Goal: Information Seeking & Learning: Learn about a topic

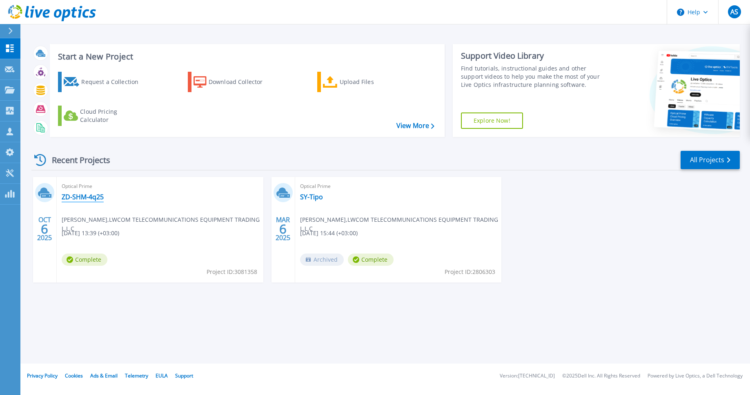
click at [84, 198] on link "ZD-SHM-4q25" at bounding box center [83, 197] width 42 height 8
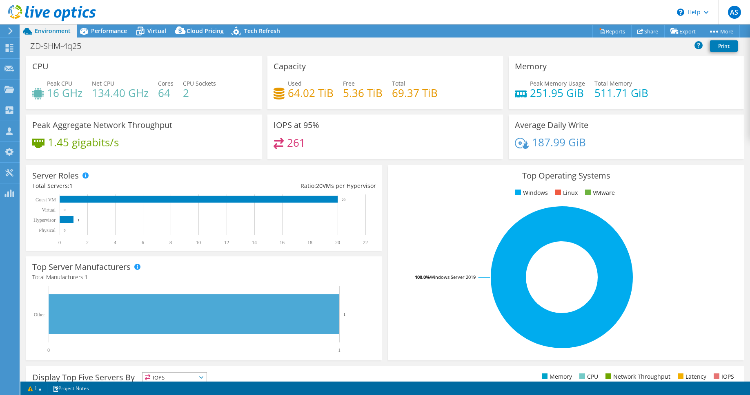
select select "USD"
click at [98, 30] on span "Performance" at bounding box center [109, 31] width 36 height 8
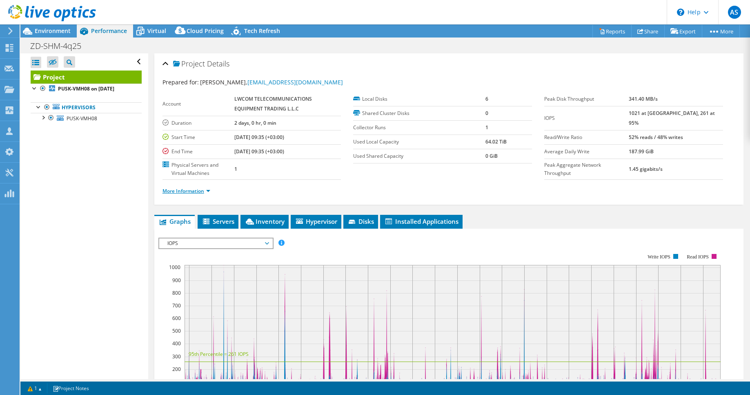
click at [210, 192] on link "More Information" at bounding box center [186, 191] width 48 height 7
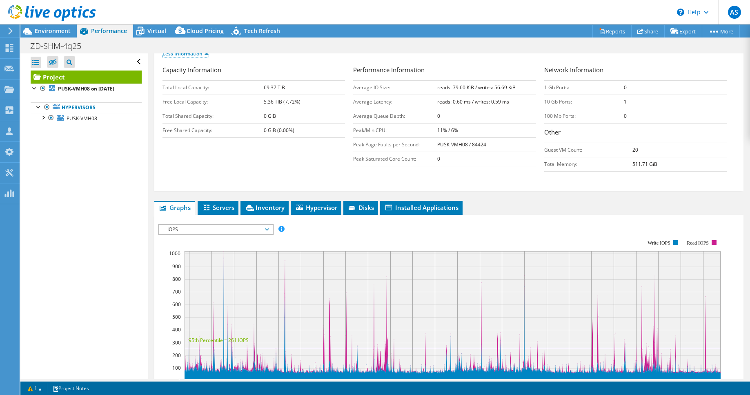
scroll to position [191, 0]
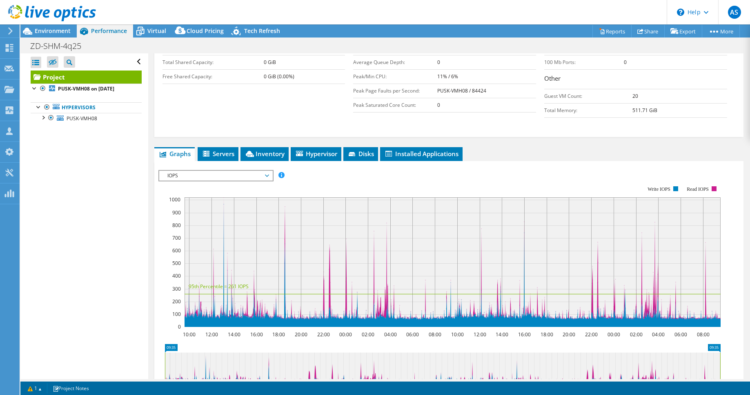
click at [266, 173] on span "IOPS" at bounding box center [215, 176] width 105 height 10
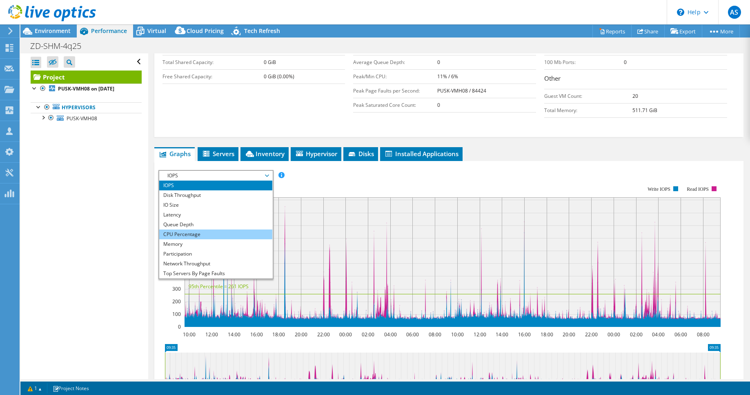
scroll to position [29, 0]
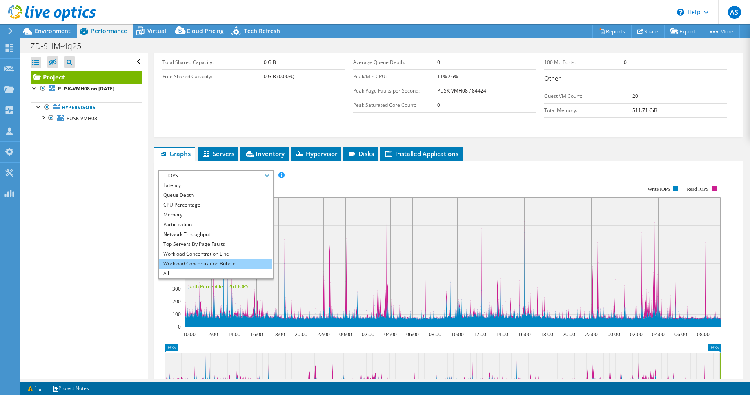
click at [200, 262] on li "Workload Concentration Bubble" at bounding box center [215, 264] width 113 height 10
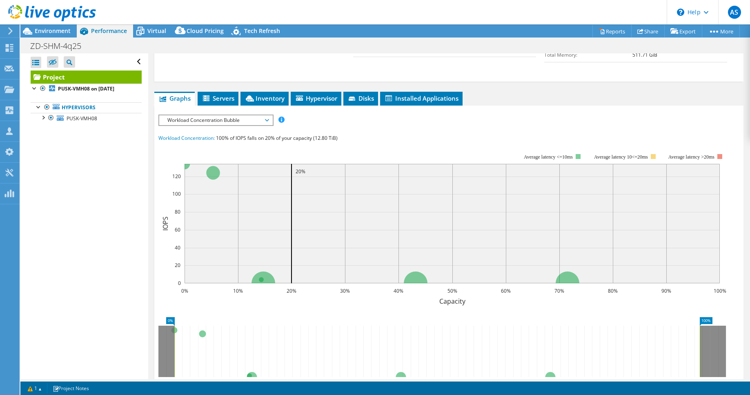
scroll to position [275, 0]
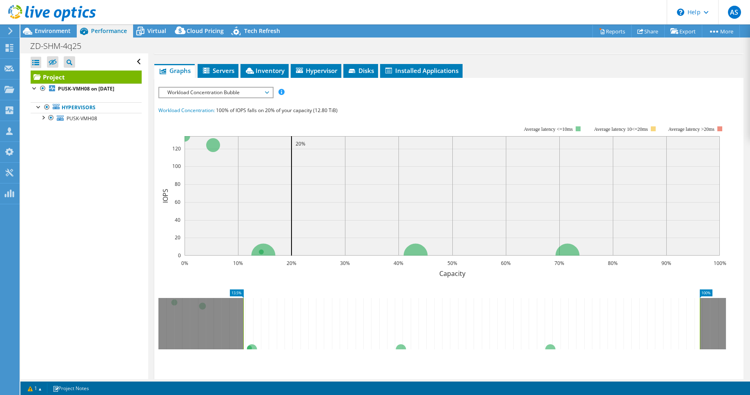
drag, startPoint x: 172, startPoint y: 291, endPoint x: 240, endPoint y: 293, distance: 67.8
click at [240, 293] on rect at bounding box center [237, 294] width 14 height 9
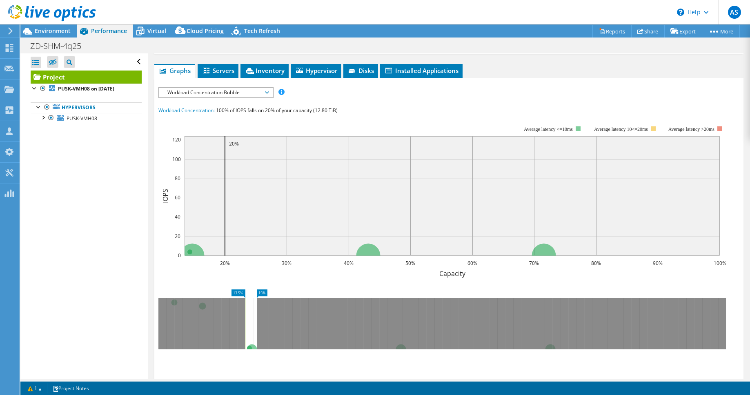
drag, startPoint x: 700, startPoint y: 301, endPoint x: 263, endPoint y: 291, distance: 437.1
click at [260, 294] on icon "13.5% 15%" at bounding box center [445, 316] width 574 height 65
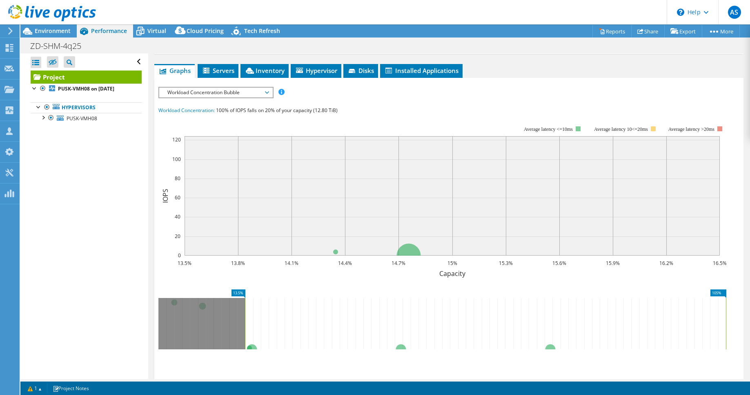
drag, startPoint x: 262, startPoint y: 315, endPoint x: 741, endPoint y: 313, distance: 478.6
click at [749, 311] on article "Project Details Prepared for: Albert Sheozhev, albs@lwcom.ae Account LWCOM TELE…" at bounding box center [448, 216] width 601 height 326
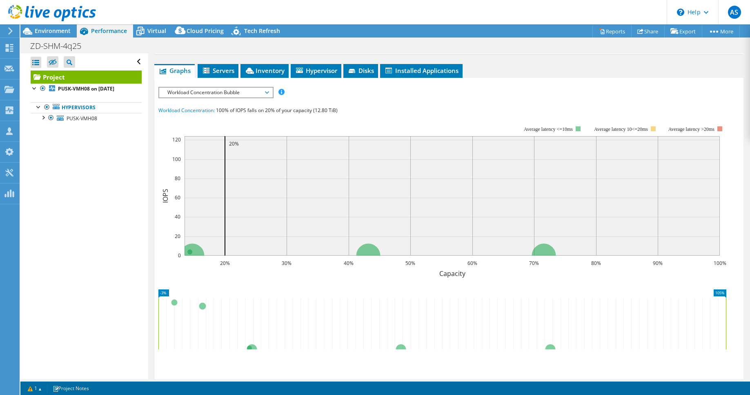
drag, startPoint x: 244, startPoint y: 328, endPoint x: 71, endPoint y: 326, distance: 173.4
click at [71, 326] on div "Open All Close All Hide Excluded Nodes Project Tree Filter" at bounding box center [384, 216] width 729 height 326
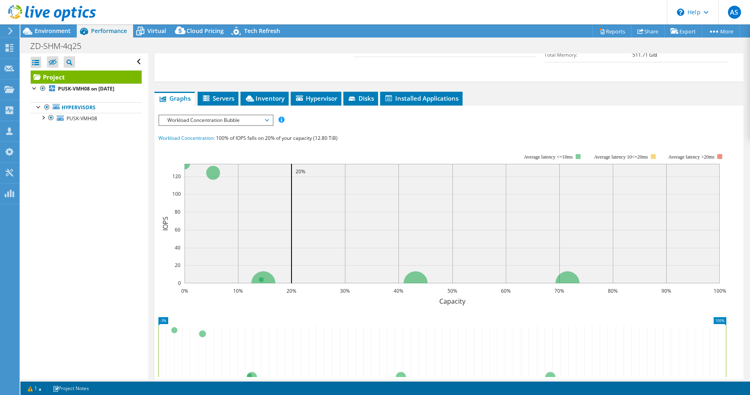
scroll to position [233, 0]
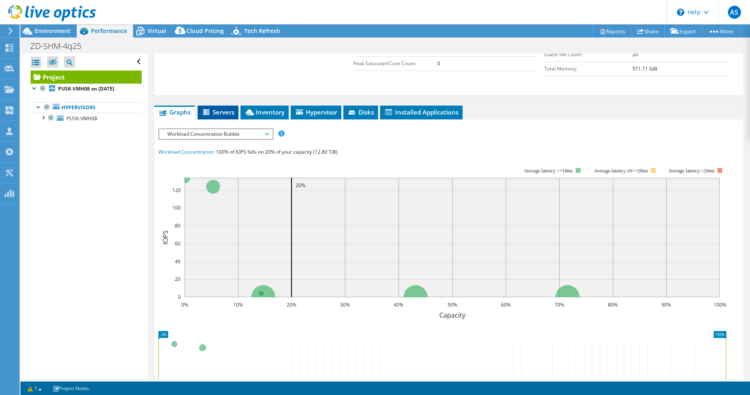
click at [213, 112] on span "Servers" at bounding box center [218, 112] width 33 height 8
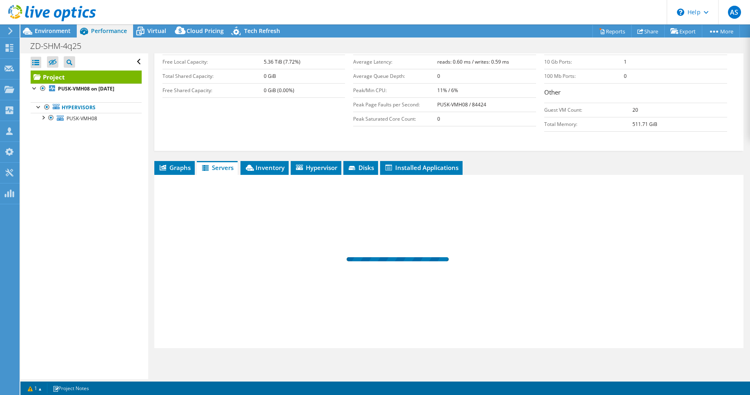
scroll to position [177, 0]
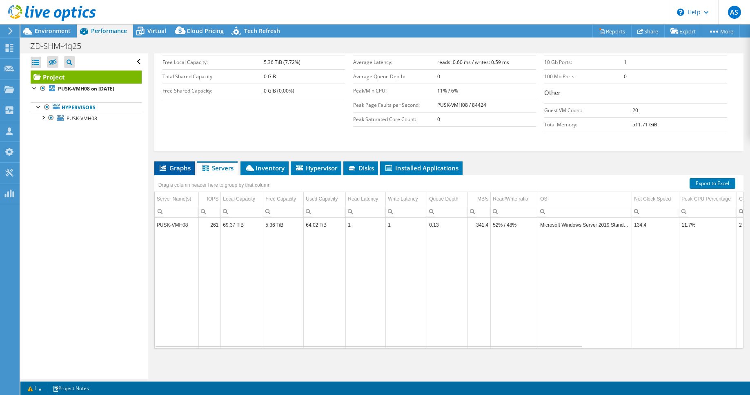
click at [175, 170] on span "Graphs" at bounding box center [174, 168] width 32 height 8
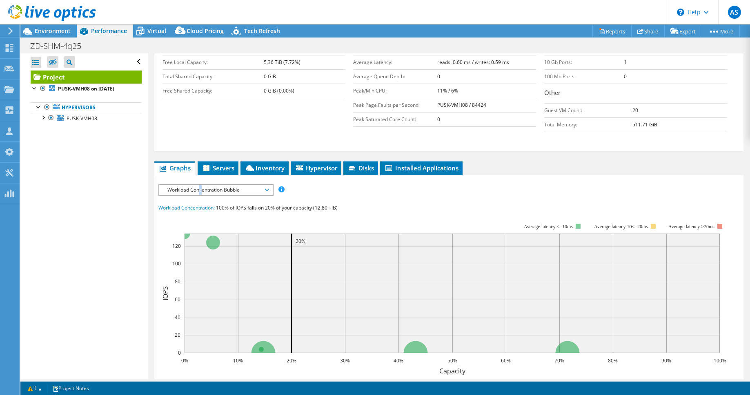
click at [200, 193] on span "Workload Concentration Bubble" at bounding box center [215, 190] width 105 height 10
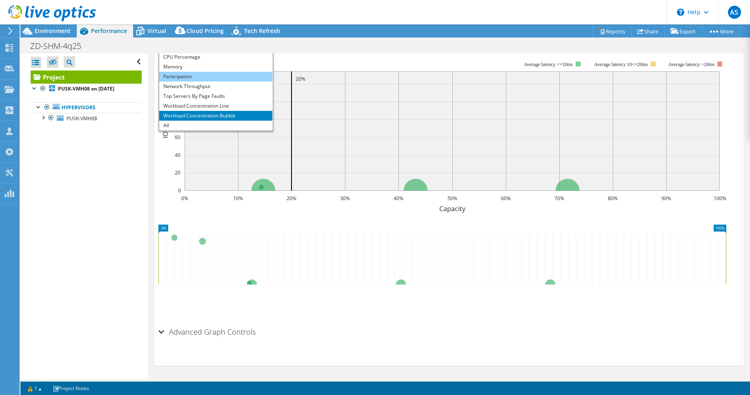
scroll to position [131, 0]
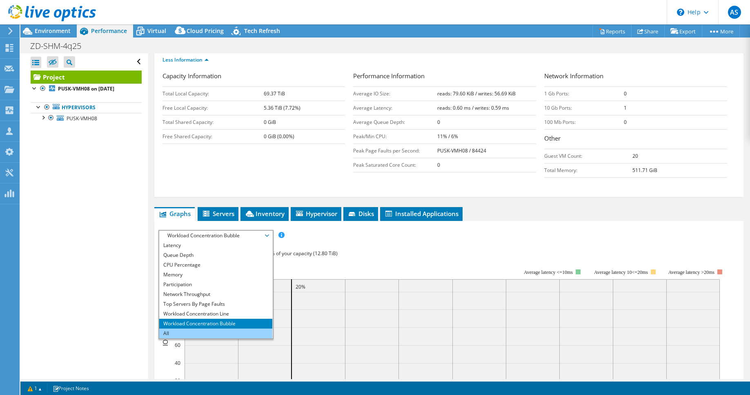
click at [169, 331] on li "All" at bounding box center [215, 334] width 113 height 10
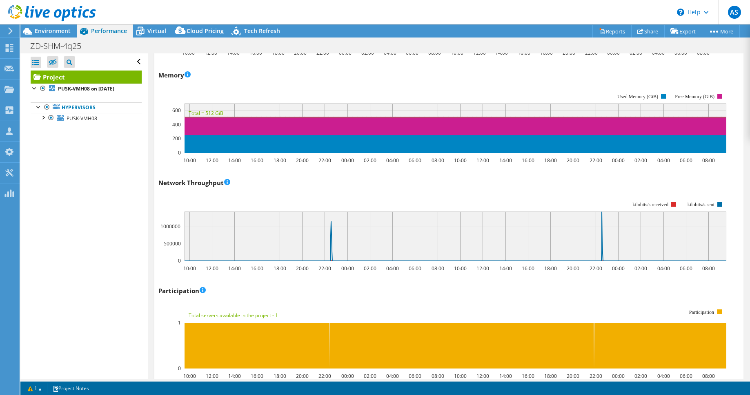
scroll to position [1116, 0]
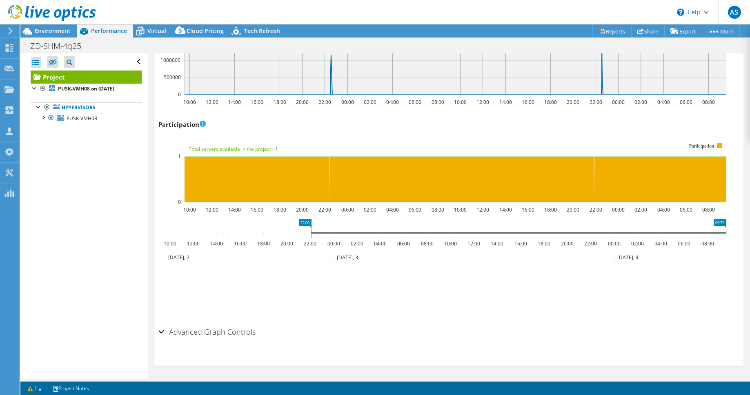
drag, startPoint x: 164, startPoint y: 232, endPoint x: 310, endPoint y: 237, distance: 146.2
click at [310, 237] on rect at bounding box center [310, 233] width 3 height 10
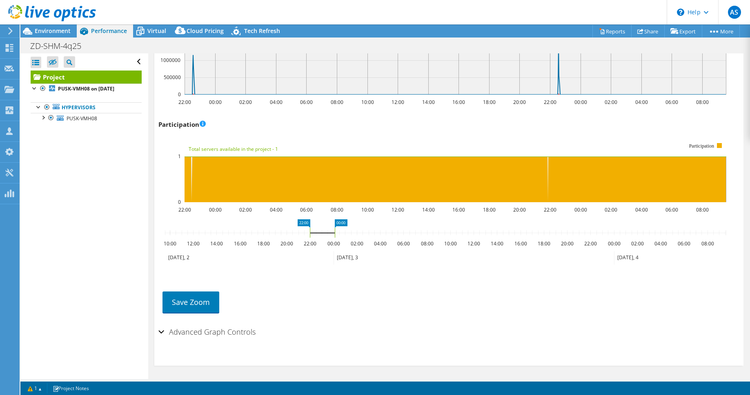
drag, startPoint x: 724, startPoint y: 230, endPoint x: 335, endPoint y: 224, distance: 389.3
click at [335, 224] on icon "22:00 00:00 10:00 12:00 14:00 16:00 18:00 20:00 22:00 00:00 02:00 04:00 06:00 0…" at bounding box center [445, 252] width 574 height 65
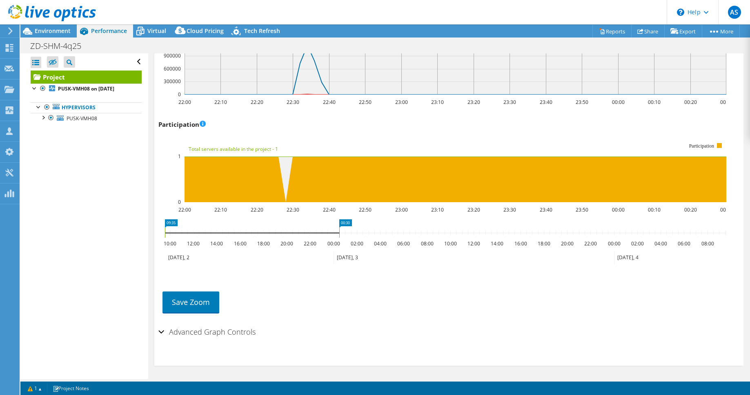
drag, startPoint x: 308, startPoint y: 228, endPoint x: 328, endPoint y: 231, distance: 19.7
click at [135, 227] on div "Open All Close All Hide Excluded Nodes Project Tree Filter" at bounding box center [384, 216] width 729 height 326
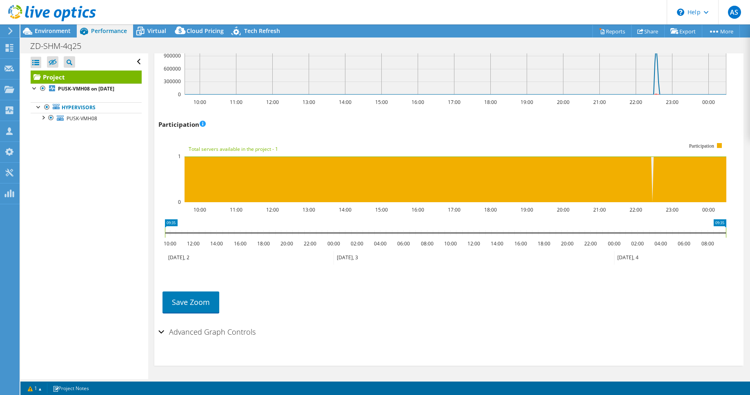
drag, startPoint x: 338, startPoint y: 230, endPoint x: 736, endPoint y: 235, distance: 398.3
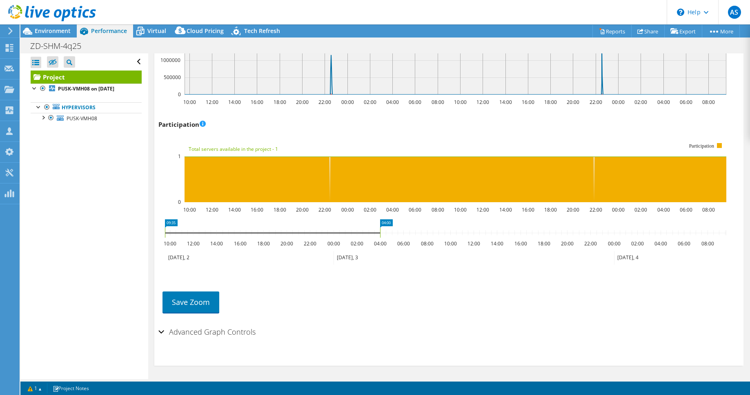
drag, startPoint x: 725, startPoint y: 231, endPoint x: 379, endPoint y: 228, distance: 345.6
click at [379, 228] on rect at bounding box center [379, 233] width 3 height 10
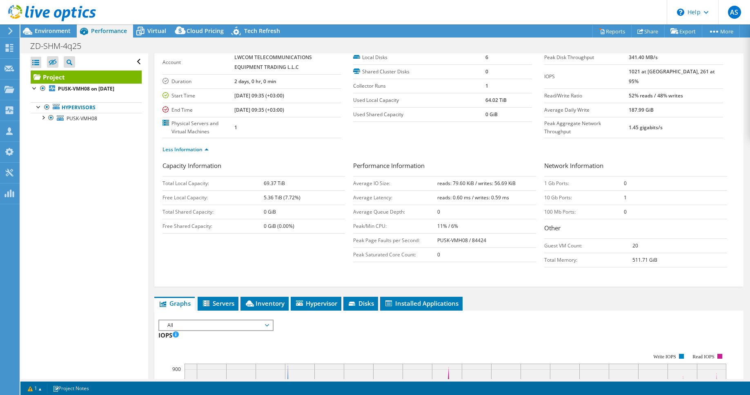
scroll to position [0, 0]
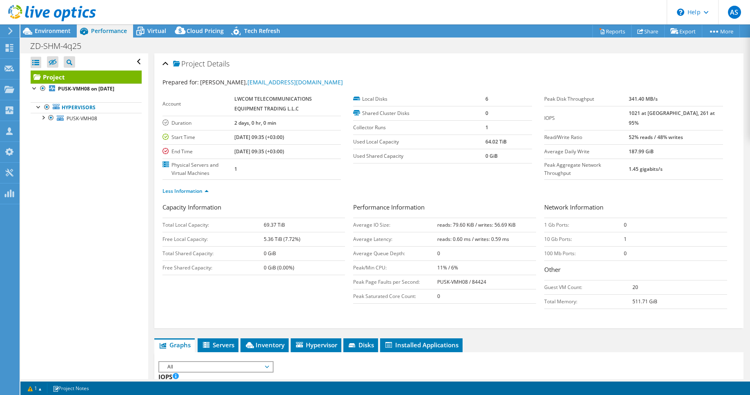
drag, startPoint x: 713, startPoint y: 133, endPoint x: 639, endPoint y: 122, distance: 74.7
click at [639, 130] on tr "Read/Write Ratio 52% reads / 48% writes" at bounding box center [633, 137] width 179 height 14
click at [628, 130] on td "Read/Write Ratio" at bounding box center [586, 137] width 84 height 14
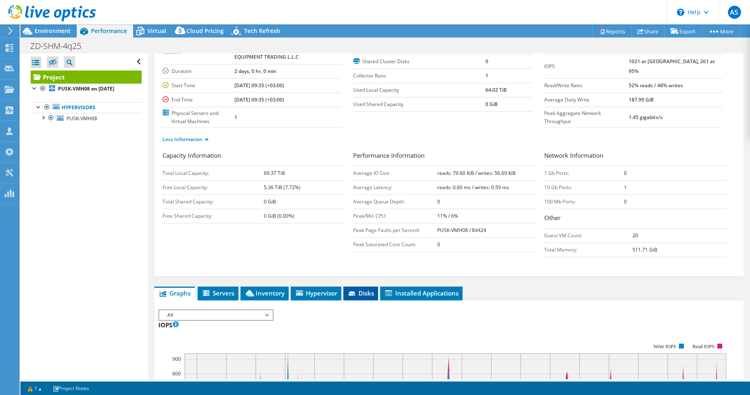
scroll to position [125, 0]
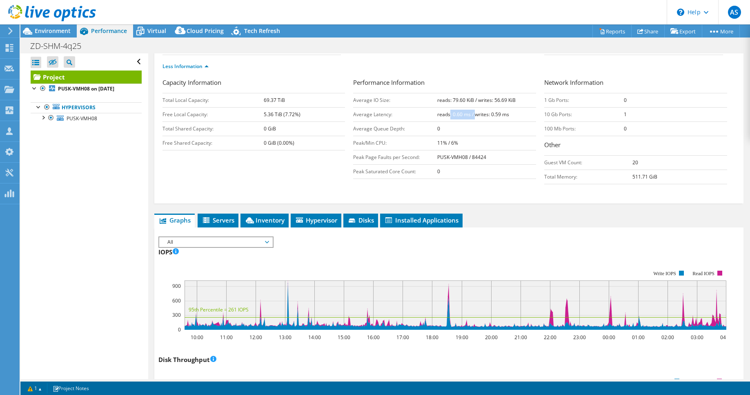
drag, startPoint x: 436, startPoint y: 116, endPoint x: 419, endPoint y: 112, distance: 17.5
click at [419, 112] on tr "Average Latency: reads: 0.60 ms / writes: 0.59 ms" at bounding box center [444, 114] width 183 height 14
click at [419, 112] on td "Average Latency:" at bounding box center [395, 114] width 84 height 14
drag, startPoint x: 412, startPoint y: 96, endPoint x: 472, endPoint y: 121, distance: 65.7
click at [472, 121] on tbody "Average IO Size: reads: 79.60 KiB / writes: 56.69 KiB Average Latency: reads: 0…" at bounding box center [444, 136] width 183 height 86
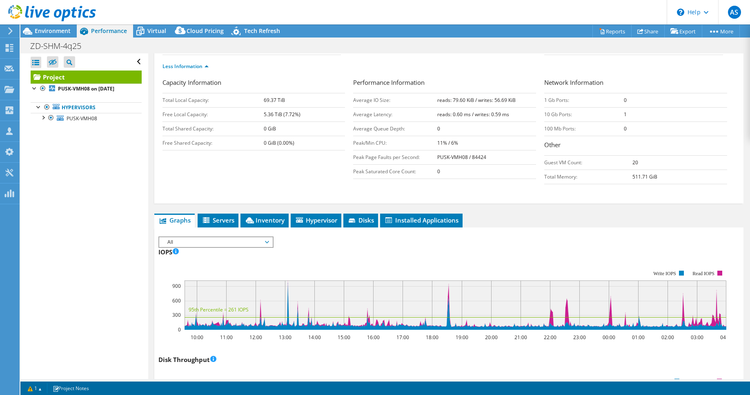
click at [472, 120] on td "reads: 0.60 ms / writes: 0.59 ms" at bounding box center [486, 114] width 99 height 14
drag, startPoint x: 441, startPoint y: 104, endPoint x: 479, endPoint y: 109, distance: 37.9
click at [479, 109] on tbody "Average IO Size: reads: 79.60 KiB / writes: 56.69 KiB Average Latency: reads: 0…" at bounding box center [444, 136] width 183 height 86
click at [516, 102] on td "reads: 79.60 KiB / writes: 56.69 KiB" at bounding box center [486, 100] width 99 height 14
drag, startPoint x: 517, startPoint y: 101, endPoint x: 443, endPoint y: 95, distance: 74.9
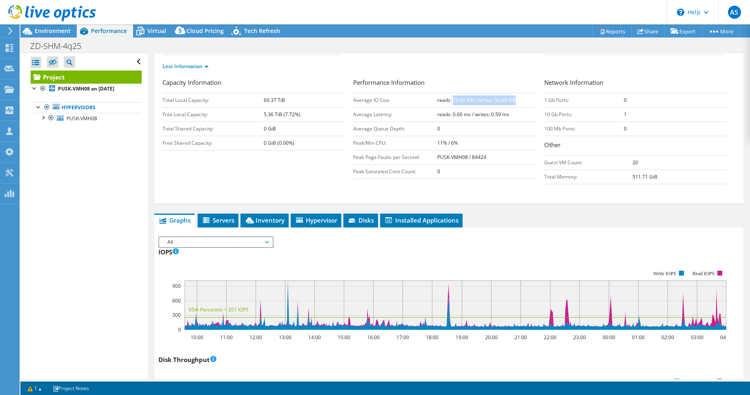
click at [443, 95] on td "reads: 79.60 KiB / writes: 56.69 KiB" at bounding box center [486, 100] width 99 height 14
drag, startPoint x: 484, startPoint y: 99, endPoint x: 445, endPoint y: 99, distance: 38.8
click at [448, 99] on td "reads: 79.60 KiB / writes: 56.69 KiB" at bounding box center [486, 100] width 99 height 14
click at [443, 99] on b "reads: 79.60 KiB / writes: 56.69 KiB" at bounding box center [476, 100] width 78 height 7
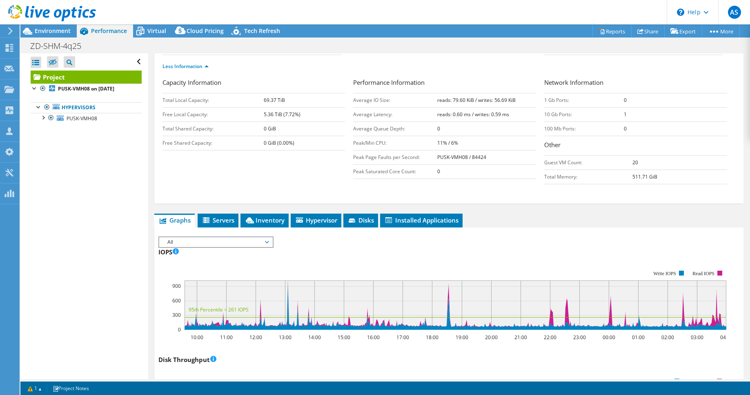
drag, startPoint x: 431, startPoint y: 104, endPoint x: 493, endPoint y: 100, distance: 62.1
click at [493, 100] on tr "Average IO Size: reads: 79.60 KiB / writes: 56.69 KiB" at bounding box center [444, 100] width 183 height 14
click at [493, 100] on b "reads: 79.60 KiB / writes: 56.69 KiB" at bounding box center [476, 100] width 78 height 7
drag, startPoint x: 506, startPoint y: 102, endPoint x: 473, endPoint y: 102, distance: 33.1
click at [474, 102] on td "reads: 79.60 KiB / writes: 56.69 KiB" at bounding box center [486, 100] width 99 height 14
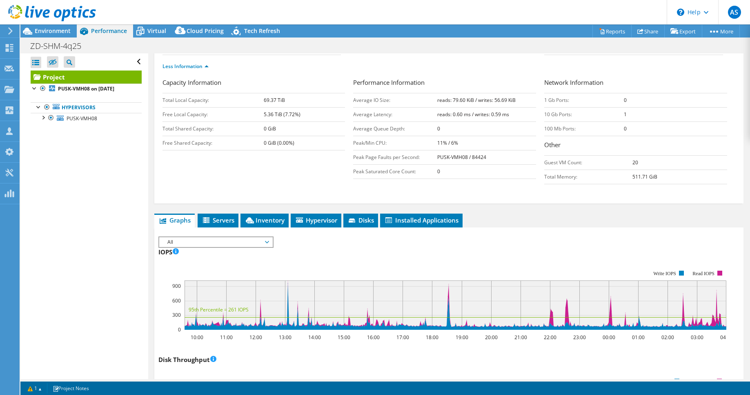
click at [473, 102] on b "reads: 79.60 KiB / writes: 56.69 KiB" at bounding box center [476, 100] width 78 height 7
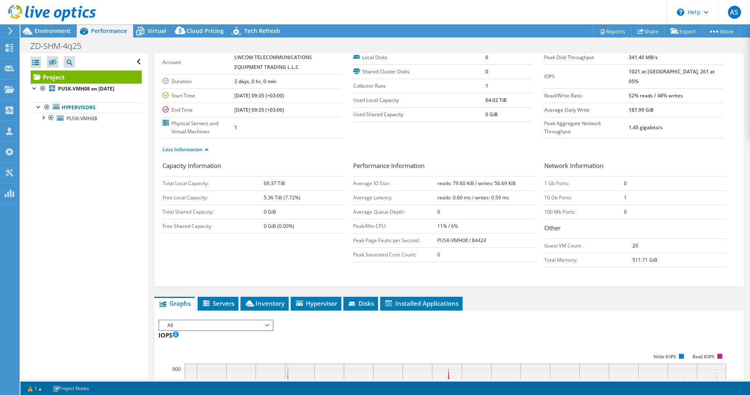
scroll to position [0, 0]
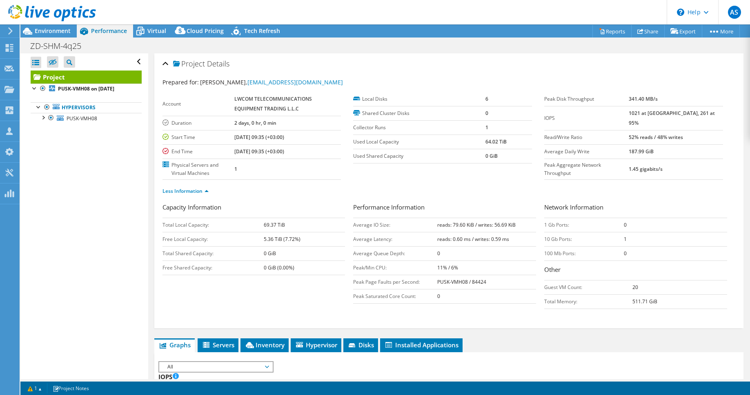
click at [368, 41] on div "ZD-SHM-4q25 Print" at bounding box center [384, 45] width 729 height 15
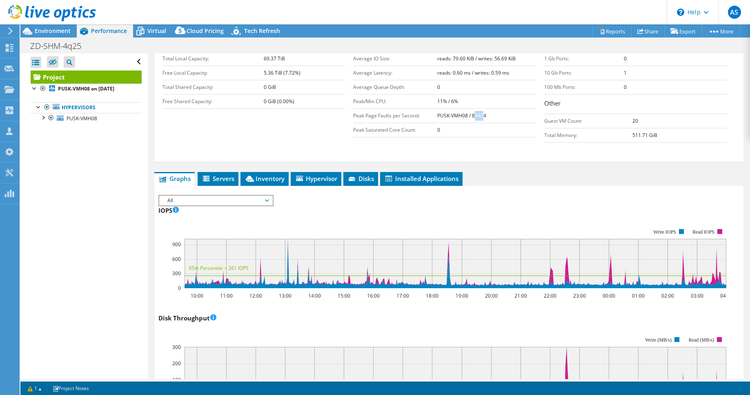
drag, startPoint x: 479, startPoint y: 118, endPoint x: 462, endPoint y: 116, distance: 17.7
click at [462, 116] on b "PUSK-VMH08 / 84424" at bounding box center [461, 115] width 49 height 7
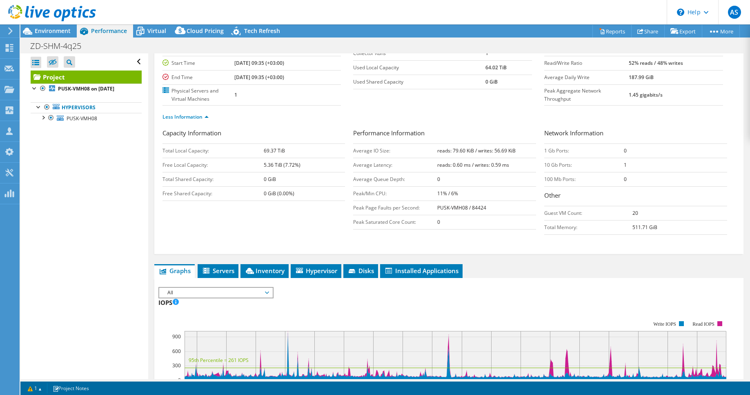
scroll to position [125, 0]
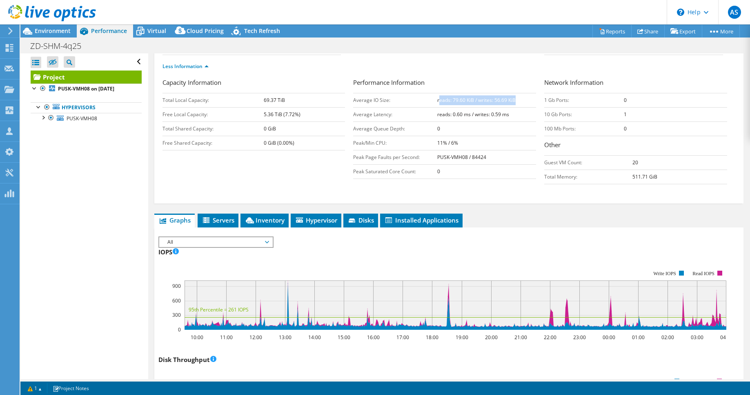
drag, startPoint x: 517, startPoint y: 101, endPoint x: 436, endPoint y: 96, distance: 80.9
click at [437, 96] on td "reads: 79.60 KiB / writes: 56.69 KiB" at bounding box center [486, 100] width 99 height 14
click at [498, 103] on b "reads: 79.60 KiB / writes: 56.69 KiB" at bounding box center [476, 100] width 78 height 7
click at [515, 98] on td "reads: 79.60 KiB / writes: 56.69 KiB" at bounding box center [486, 100] width 99 height 14
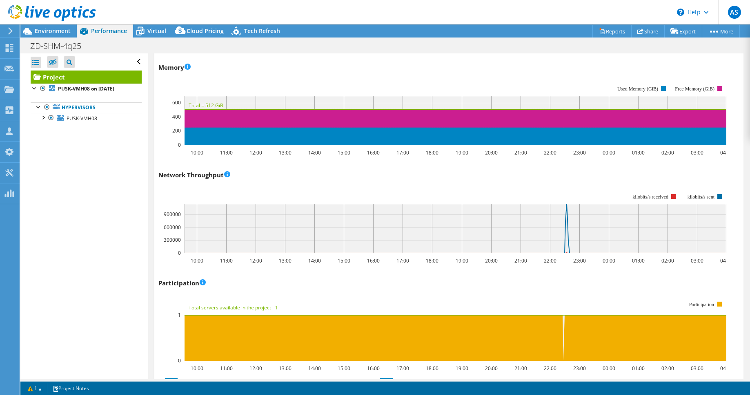
scroll to position [1116, 0]
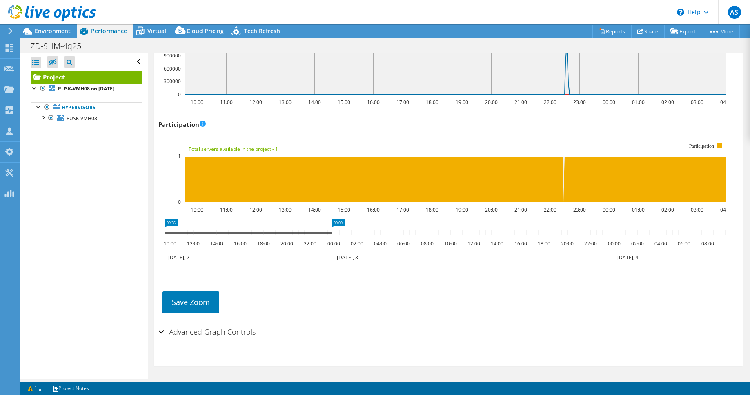
drag, startPoint x: 379, startPoint y: 231, endPoint x: 331, endPoint y: 228, distance: 48.2
click at [331, 228] on rect at bounding box center [331, 233] width 3 height 10
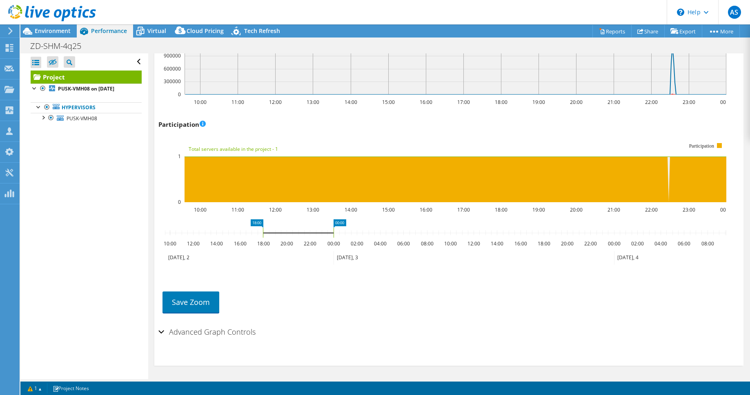
drag, startPoint x: 166, startPoint y: 230, endPoint x: 449, endPoint y: 233, distance: 283.2
click at [263, 226] on icon "00:00 18:00 10:00 12:00 14:00 16:00 18:00 20:00 22:00 00:00 02:00 04:00 06:00 0…" at bounding box center [445, 252] width 574 height 65
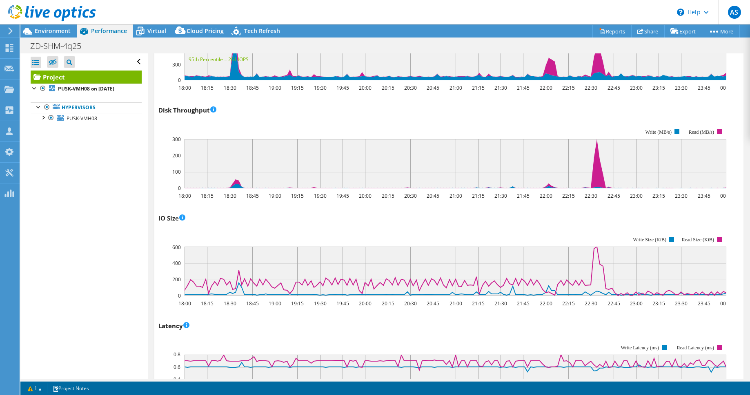
scroll to position [250, 0]
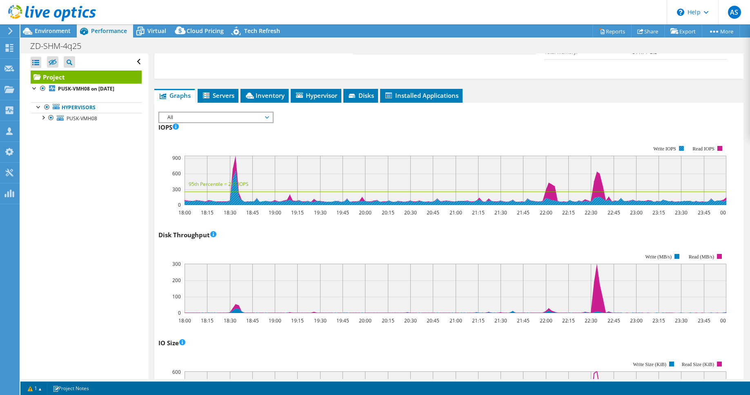
click at [682, 145] on rect at bounding box center [442, 176] width 568 height 82
click at [678, 148] on icon "18:00 18:15 18:30 18:45 19:00 19:15 19:30 19:45 20:00 20:15 20:30 20:45 21:00 2…" at bounding box center [445, 176] width 574 height 82
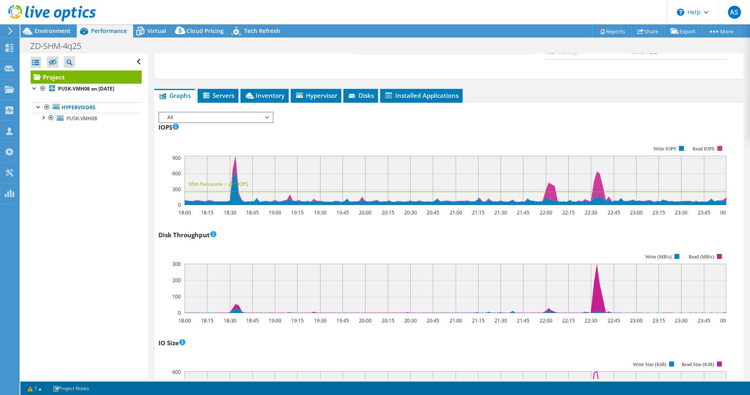
click at [719, 150] on rect at bounding box center [719, 148] width 5 height 5
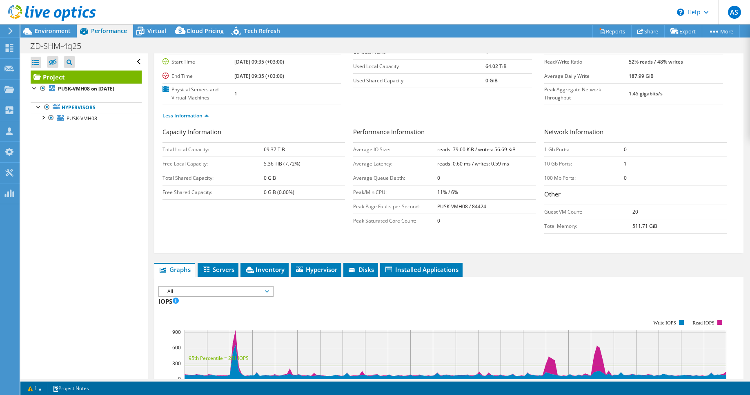
scroll to position [0, 0]
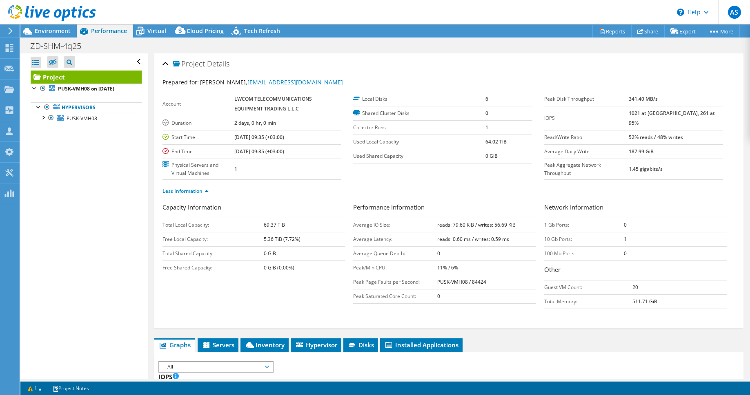
drag, startPoint x: 693, startPoint y: 113, endPoint x: 588, endPoint y: 111, distance: 104.9
click at [588, 111] on tr "IOPS 1021 at Peak, 261 at 95%" at bounding box center [633, 118] width 179 height 24
click at [588, 114] on label "IOPS" at bounding box center [586, 118] width 84 height 8
drag, startPoint x: 716, startPoint y: 126, endPoint x: 609, endPoint y: 123, distance: 106.9
click at [609, 123] on div "Peak Disk Throughput 341.40 MB/s IOPS 1021 at Peak, 261 at 95% Read/Write Ratio…" at bounding box center [639, 136] width 191 height 88
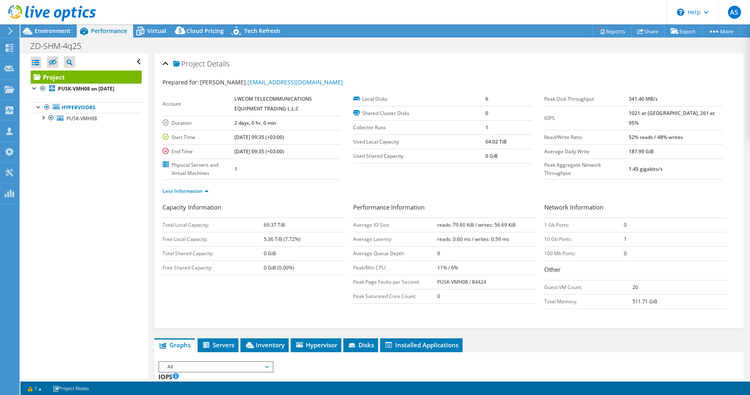
click at [609, 130] on td "Read/Write Ratio" at bounding box center [586, 137] width 84 height 14
drag, startPoint x: 481, startPoint y: 238, endPoint x: 452, endPoint y: 224, distance: 32.7
click at [452, 224] on tbody "Average IO Size: reads: 79.60 KiB / writes: 56.69 KiB Average Latency: reads: 0…" at bounding box center [444, 261] width 183 height 86
click at [451, 224] on b "reads: 79.60 KiB / writes: 56.69 KiB" at bounding box center [476, 225] width 78 height 7
click at [492, 221] on td "reads: 79.60 KiB / writes: 56.69 KiB" at bounding box center [486, 225] width 99 height 14
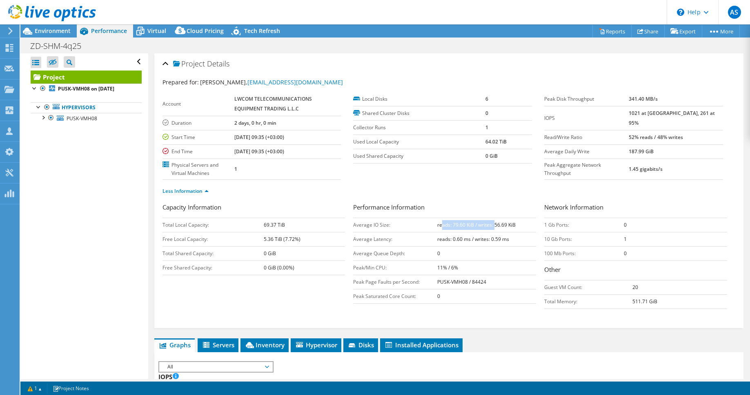
click at [493, 221] on td "reads: 79.60 KiB / writes: 56.69 KiB" at bounding box center [486, 225] width 99 height 14
click at [661, 115] on td "1021 at [GEOGRAPHIC_DATA], 261 at 95%" at bounding box center [675, 118] width 94 height 24
click at [665, 115] on b "1021 at [GEOGRAPHIC_DATA], 261 at 95%" at bounding box center [671, 118] width 86 height 17
click at [599, 98] on label "Peak Disk Throughput" at bounding box center [586, 99] width 84 height 8
drag, startPoint x: 536, startPoint y: 97, endPoint x: 627, endPoint y: 102, distance: 91.2
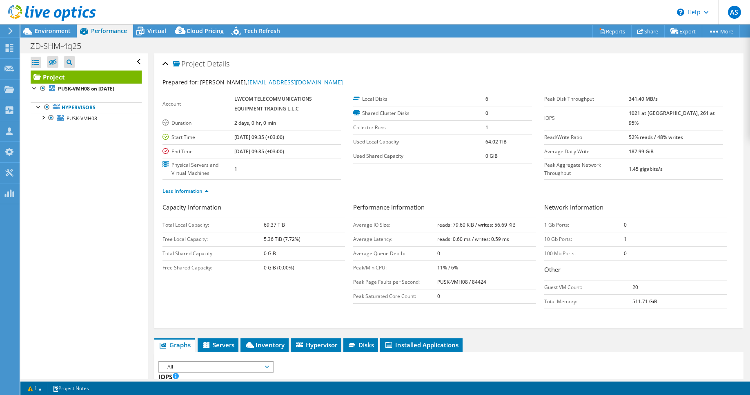
click at [621, 102] on section "Prepared for: Albert Sheozhev, albs@lwcom.ae Account LWCOM TELECOMMUNICATIONS E…" at bounding box center [448, 140] width 572 height 125
click at [684, 93] on td "341.40 MB/s" at bounding box center [675, 99] width 94 height 14
drag, startPoint x: 689, startPoint y: 103, endPoint x: 561, endPoint y: 99, distance: 128.2
click at [562, 99] on tr "Peak Disk Throughput 341.40 MB/s" at bounding box center [633, 99] width 179 height 14
click at [561, 98] on label "Peak Disk Throughput" at bounding box center [586, 99] width 84 height 8
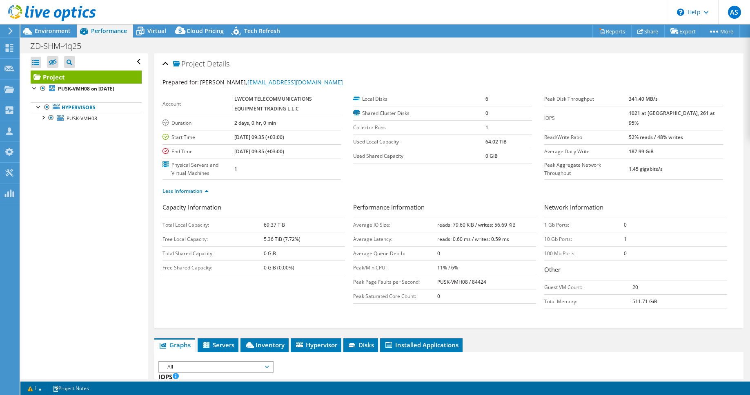
click at [654, 96] on b "341.40 MB/s" at bounding box center [642, 98] width 29 height 7
drag, startPoint x: 681, startPoint y: 98, endPoint x: 645, endPoint y: 98, distance: 36.3
click at [645, 98] on tr "Peak Disk Throughput 341.40 MB/s" at bounding box center [633, 99] width 179 height 14
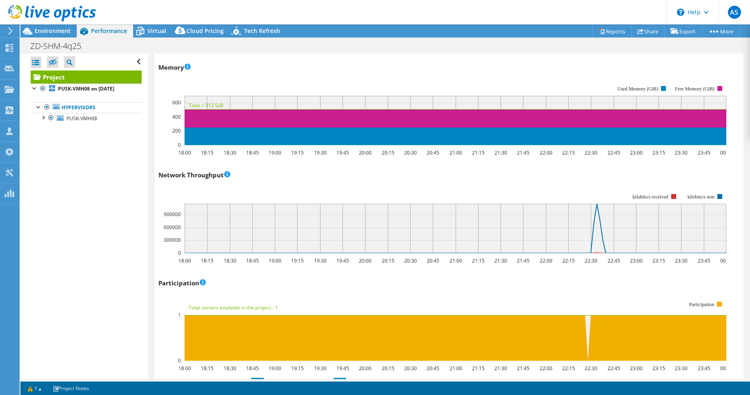
scroll to position [1116, 0]
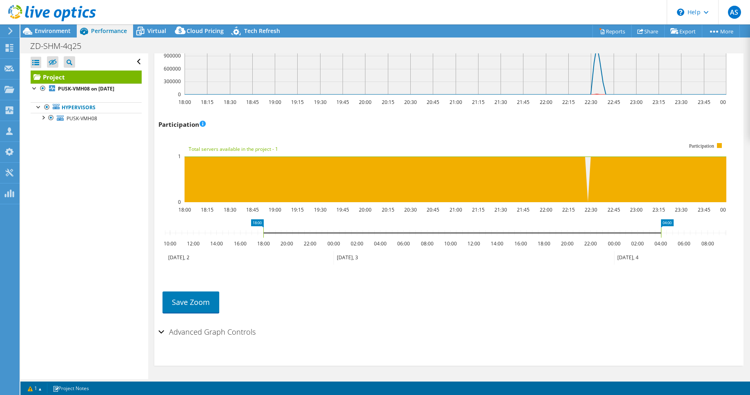
drag, startPoint x: 333, startPoint y: 233, endPoint x: 660, endPoint y: 230, distance: 327.2
click at [660, 230] on rect at bounding box center [660, 233] width 3 height 10
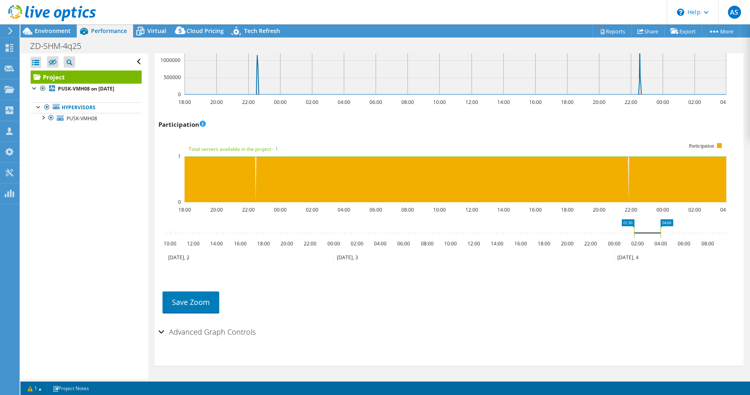
drag, startPoint x: 264, startPoint y: 229, endPoint x: 634, endPoint y: 223, distance: 370.5
click at [634, 223] on icon "04:00 01:30 10:00 12:00 14:00 16:00 18:00 20:00 22:00 00:00 02:00 04:00 06:00 0…" at bounding box center [445, 252] width 574 height 65
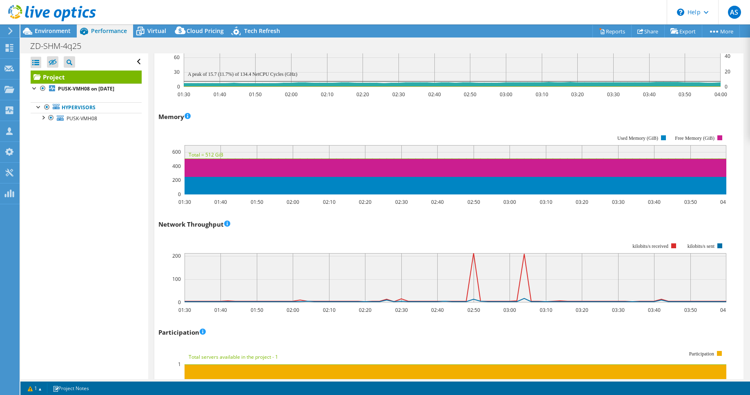
scroll to position [719, 0]
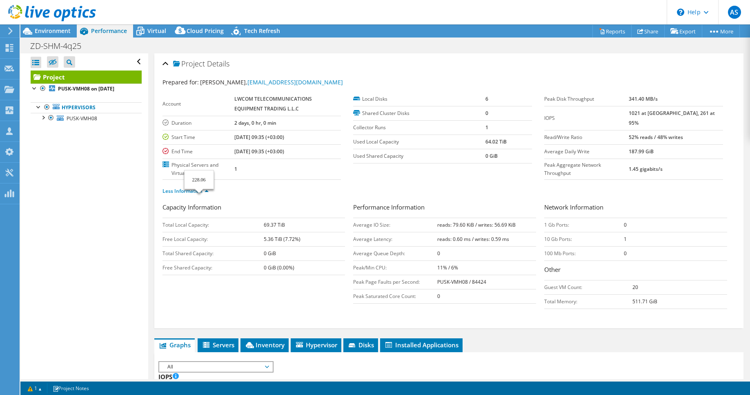
select select "USD"
select select "ru"
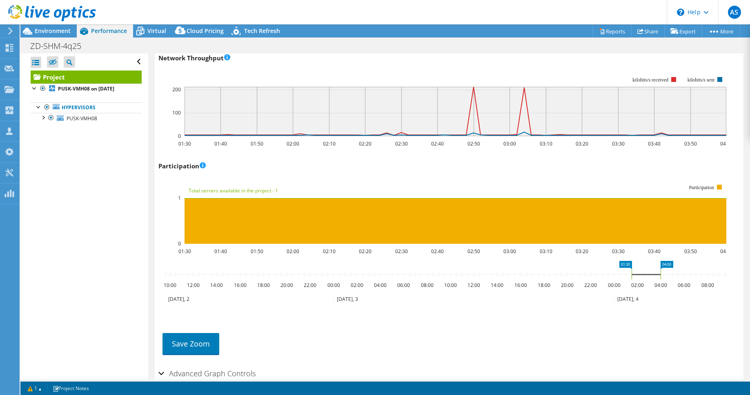
scroll to position [1116, 0]
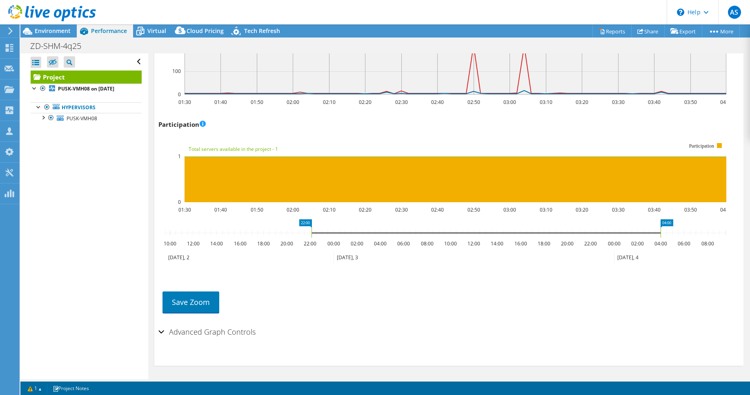
drag, startPoint x: 632, startPoint y: 232, endPoint x: 312, endPoint y: 231, distance: 319.9
click at [312, 231] on rect at bounding box center [311, 233] width 3 height 10
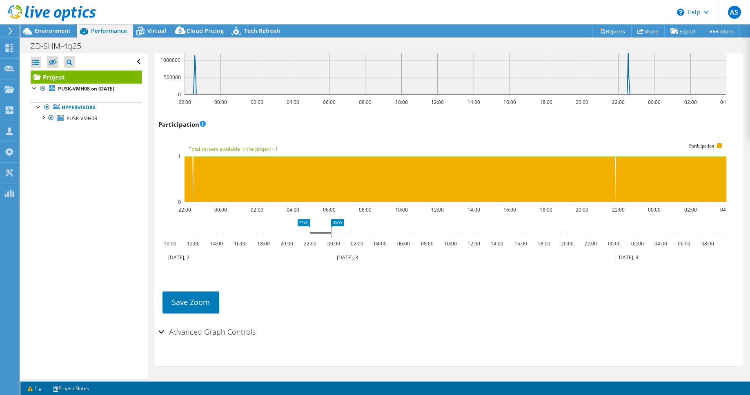
drag, startPoint x: 661, startPoint y: 230, endPoint x: 332, endPoint y: 225, distance: 329.3
click at [332, 225] on icon "22:00 00:00 10:00 12:00 14:00 16:00 18:00 20:00 22:00 00:00 02:00 04:00 06:00 0…" at bounding box center [445, 252] width 574 height 65
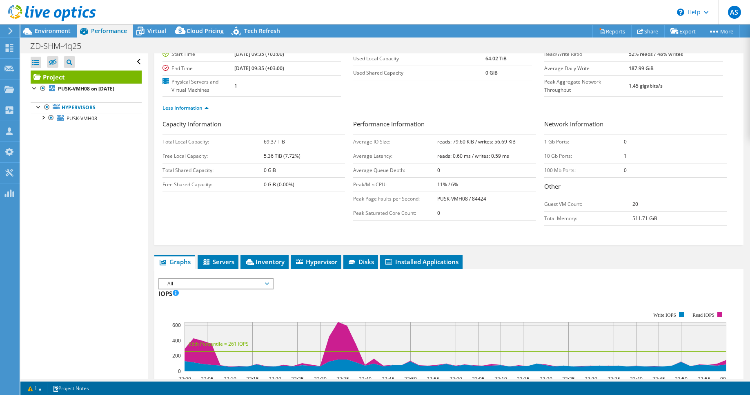
scroll to position [0, 0]
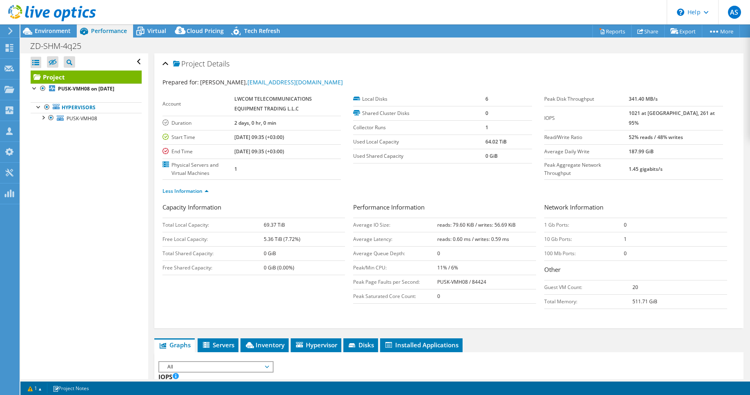
drag, startPoint x: 677, startPoint y: 144, endPoint x: 634, endPoint y: 142, distance: 43.3
click at [634, 144] on tr "Average Daily Write 187.99 GiB" at bounding box center [633, 151] width 179 height 14
click at [578, 148] on label "Average Daily Write" at bounding box center [586, 152] width 84 height 8
drag, startPoint x: 678, startPoint y: 140, endPoint x: 632, endPoint y: 138, distance: 45.4
click at [632, 144] on tr "Average Daily Write 187.99 GiB" at bounding box center [633, 151] width 179 height 14
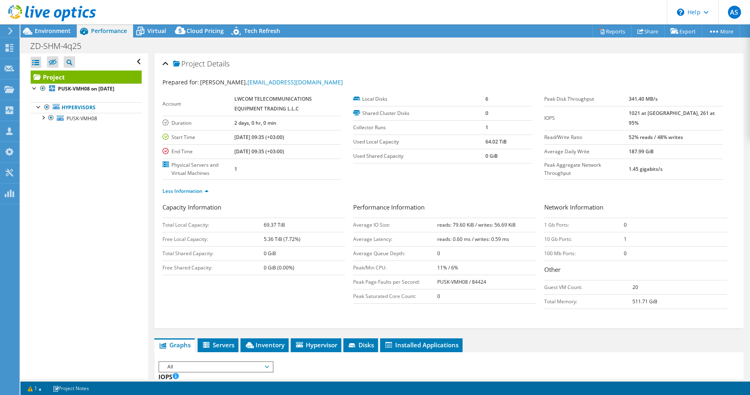
click at [691, 146] on td "187.99 GiB" at bounding box center [675, 151] width 94 height 14
drag, startPoint x: 679, startPoint y: 139, endPoint x: 599, endPoint y: 136, distance: 79.6
click at [599, 144] on tr "Average Daily Write 187.99 GiB" at bounding box center [633, 151] width 179 height 14
click at [599, 144] on td "Average Daily Write" at bounding box center [586, 151] width 84 height 14
drag, startPoint x: 495, startPoint y: 145, endPoint x: 409, endPoint y: 141, distance: 85.8
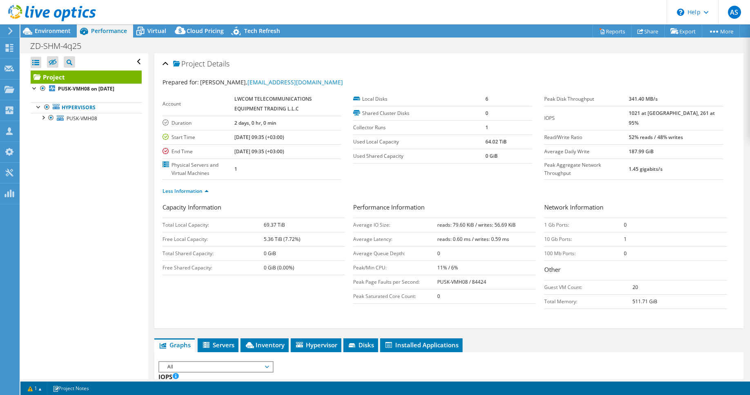
click at [409, 141] on tr "Used Local Capacity 64.02 TiB" at bounding box center [442, 142] width 179 height 14
click at [410, 140] on label "Used Local Capacity" at bounding box center [419, 142] width 132 height 8
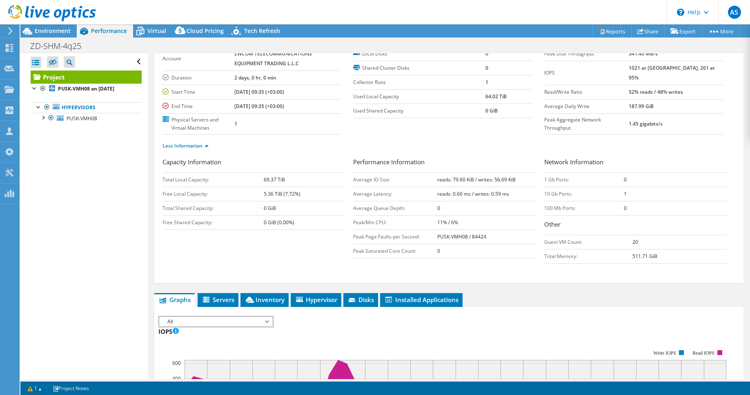
scroll to position [42, 0]
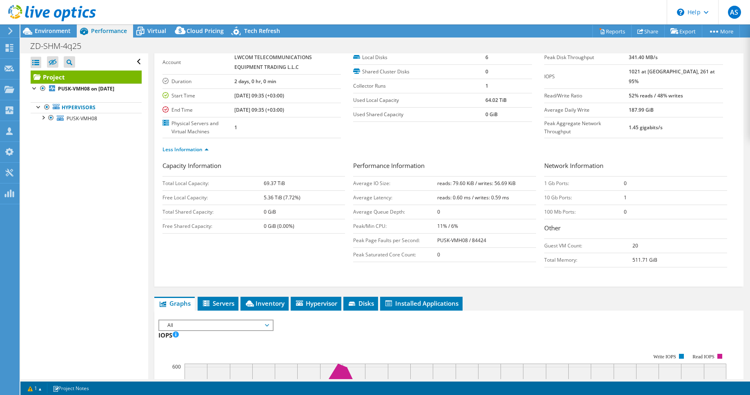
drag, startPoint x: 367, startPoint y: 101, endPoint x: 419, endPoint y: 99, distance: 51.9
click at [419, 99] on label "Used Local Capacity" at bounding box center [419, 100] width 132 height 8
drag, startPoint x: 474, startPoint y: 102, endPoint x: 401, endPoint y: 100, distance: 73.1
click at [401, 100] on tr "Used Local Capacity 64.02 TiB" at bounding box center [442, 100] width 179 height 14
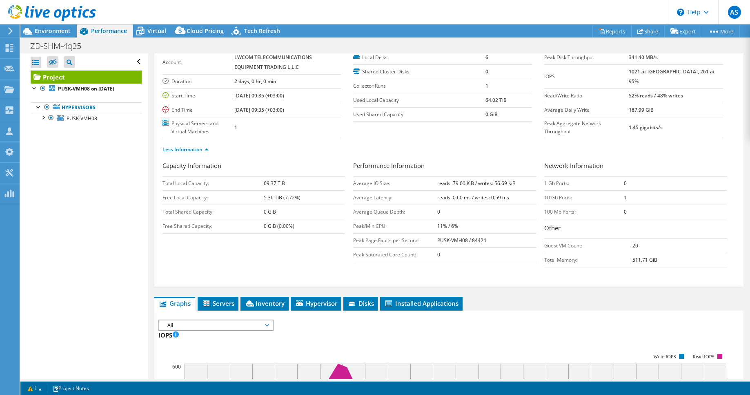
click at [401, 100] on label "Used Local Capacity" at bounding box center [419, 100] width 132 height 8
drag, startPoint x: 504, startPoint y: 101, endPoint x: 472, endPoint y: 103, distance: 32.7
click at [472, 103] on tr "Used Local Capacity 64.02 TiB" at bounding box center [442, 100] width 179 height 14
click at [472, 103] on label "Used Local Capacity" at bounding box center [419, 100] width 132 height 8
drag, startPoint x: 497, startPoint y: 105, endPoint x: 454, endPoint y: 101, distance: 43.8
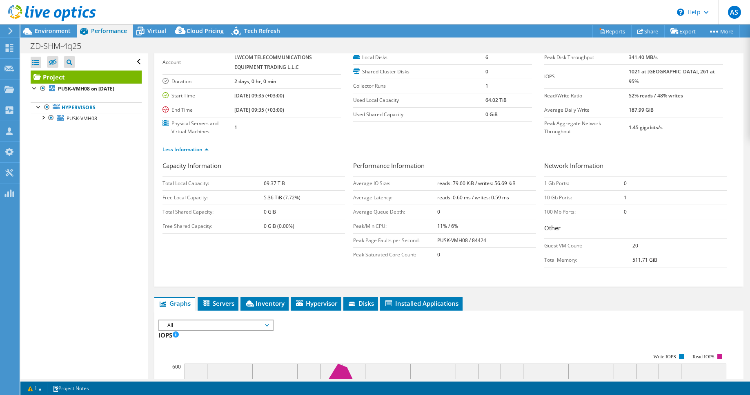
click at [454, 101] on tr "Used Local Capacity 64.02 TiB" at bounding box center [442, 100] width 179 height 14
click at [454, 101] on label "Used Local Capacity" at bounding box center [419, 100] width 132 height 8
drag, startPoint x: 372, startPoint y: 100, endPoint x: 432, endPoint y: 103, distance: 60.1
click at [431, 103] on section "Account LWCOM TELECOMMUNICATIONS EQUIPMENT TRADING L.L.C Duration 2 days, 0 hr,…" at bounding box center [353, 95] width 382 height 88
click at [432, 103] on label "Used Local Capacity" at bounding box center [419, 100] width 132 height 8
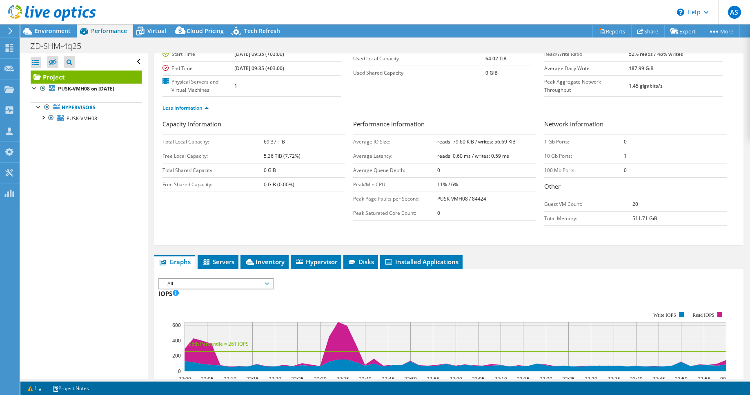
scroll to position [0, 0]
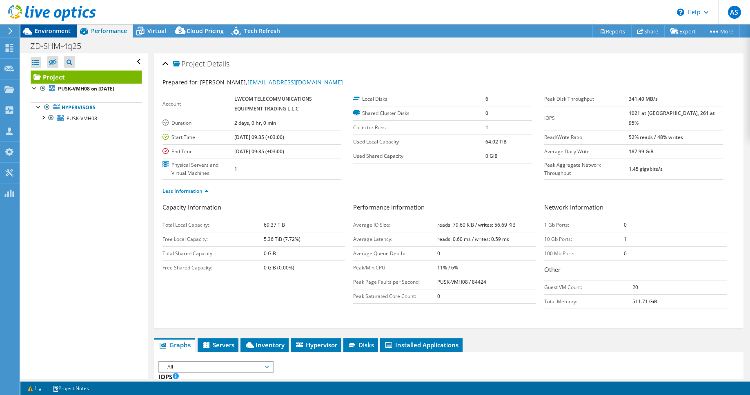
click at [48, 31] on span "Environment" at bounding box center [53, 31] width 36 height 8
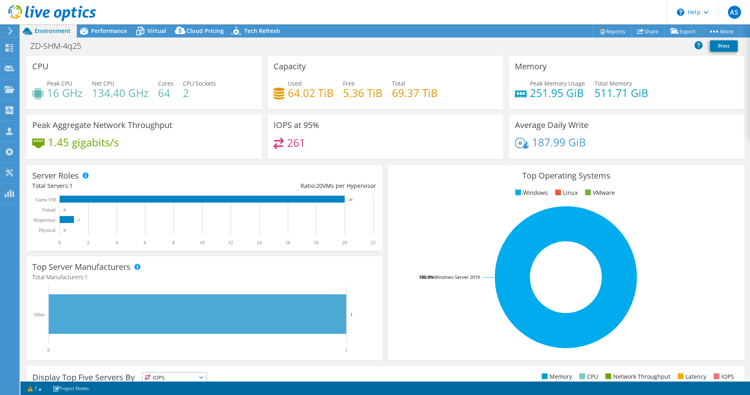
scroll to position [29, 0]
drag, startPoint x: 438, startPoint y: 91, endPoint x: 342, endPoint y: 87, distance: 96.8
click at [342, 87] on div "Used 64.02 TiB Free 5.36 TiB Total 69.37 TiB" at bounding box center [384, 92] width 223 height 27
click at [421, 104] on div "Used 64.02 TiB Free 5.36 TiB Total 69.37 TiB" at bounding box center [384, 92] width 223 height 27
drag, startPoint x: 438, startPoint y: 96, endPoint x: 388, endPoint y: 95, distance: 50.6
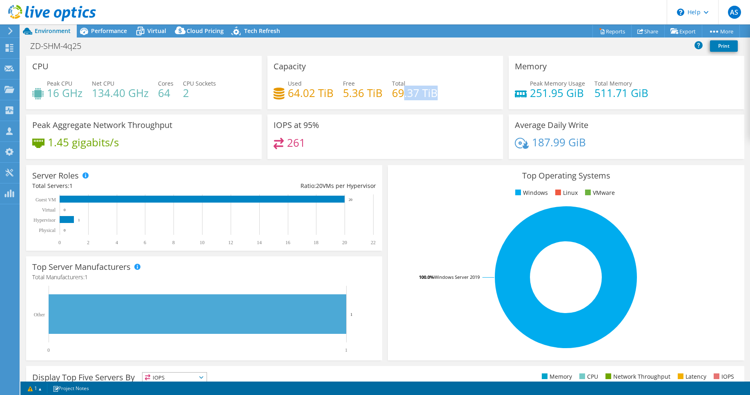
click at [388, 95] on div "Used 64.02 TiB Free 5.36 TiB Total 69.37 TiB" at bounding box center [384, 92] width 223 height 27
drag, startPoint x: 439, startPoint y: 98, endPoint x: 302, endPoint y: 93, distance: 136.8
click at [323, 94] on div "Used 64.02 TiB Free 5.36 TiB Total 69.37 TiB" at bounding box center [384, 92] width 223 height 27
click at [302, 93] on h4 "64.02 TiB" at bounding box center [311, 93] width 46 height 9
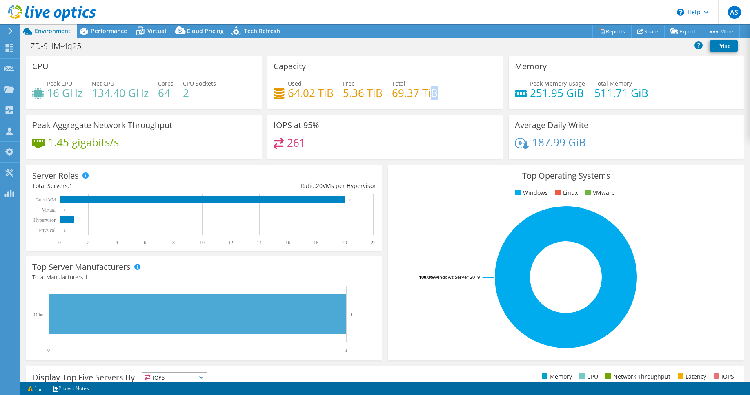
click at [329, 90] on div "Used 64.02 TiB Free 5.36 TiB Total 69.37 TiB" at bounding box center [384, 92] width 223 height 27
click at [329, 90] on h4 "64.02 TiB" at bounding box center [311, 93] width 46 height 9
drag, startPoint x: 289, startPoint y: 91, endPoint x: 328, endPoint y: 92, distance: 39.2
click at [328, 92] on h4 "64.02 TiB" at bounding box center [311, 93] width 46 height 9
click at [312, 94] on h4 "64.02 TiB" at bounding box center [311, 93] width 46 height 9
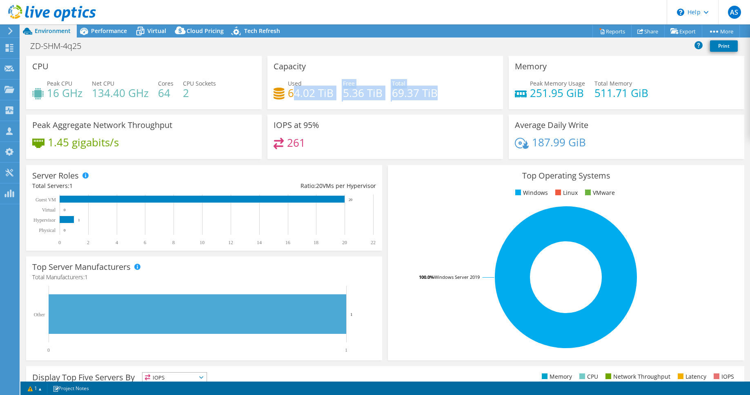
drag, startPoint x: 446, startPoint y: 93, endPoint x: 288, endPoint y: 89, distance: 157.5
click at [288, 89] on div "Used 64.02 TiB Free 5.36 TiB Total 69.37 TiB" at bounding box center [384, 92] width 223 height 27
click at [346, 93] on h4 "5.36 TiB" at bounding box center [363, 93] width 40 height 9
drag, startPoint x: 435, startPoint y: 95, endPoint x: 329, endPoint y: 91, distance: 105.8
click at [329, 91] on div "Used 64.02 TiB Free 5.36 TiB Total 69.37 TiB" at bounding box center [384, 92] width 223 height 27
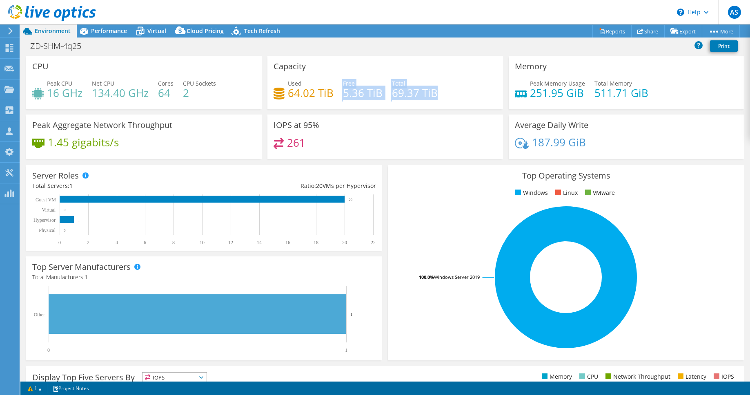
click at [343, 89] on h4 "5.36 TiB" at bounding box center [363, 93] width 40 height 9
drag, startPoint x: 286, startPoint y: 94, endPoint x: 333, endPoint y: 94, distance: 47.3
click at [333, 94] on div "Used 64.02 TiB Free 5.36 TiB Total 69.37 TiB" at bounding box center [384, 92] width 223 height 27
click at [109, 27] on div "Performance" at bounding box center [105, 30] width 56 height 13
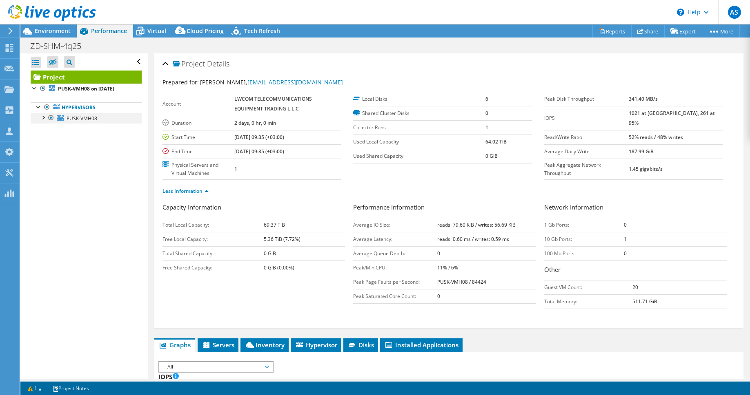
click at [43, 118] on div at bounding box center [43, 117] width 8 height 8
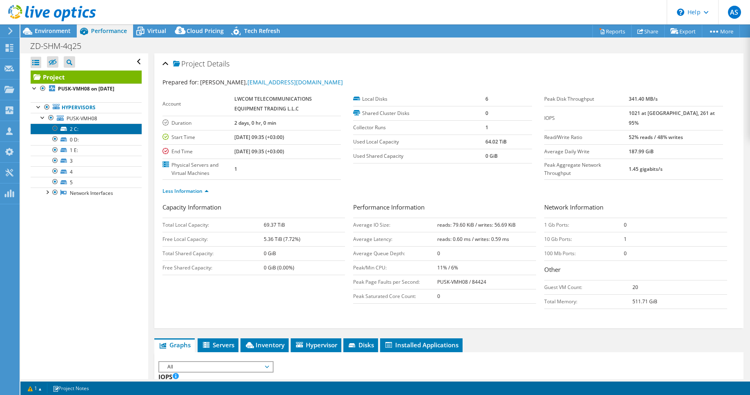
click at [85, 131] on link "2 C:" at bounding box center [86, 129] width 111 height 11
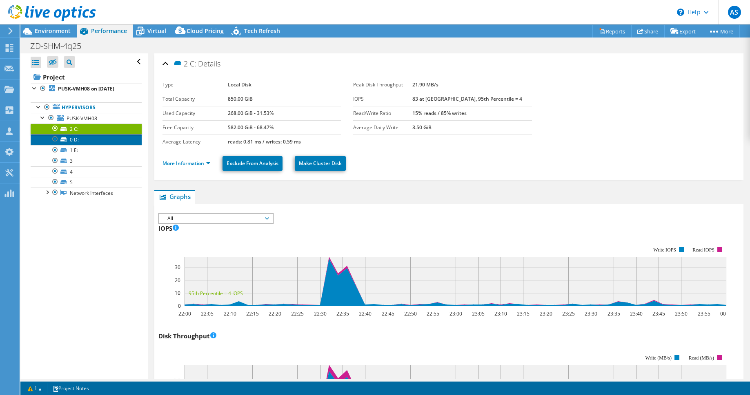
click at [80, 142] on link "0 D:" at bounding box center [86, 139] width 111 height 11
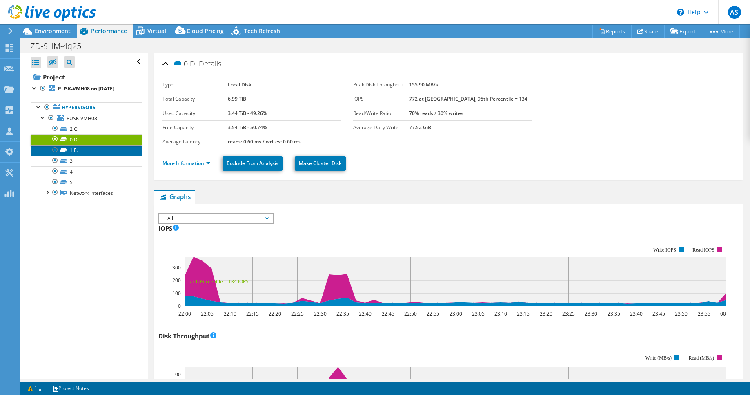
click at [91, 150] on link "1 E:" at bounding box center [86, 150] width 111 height 11
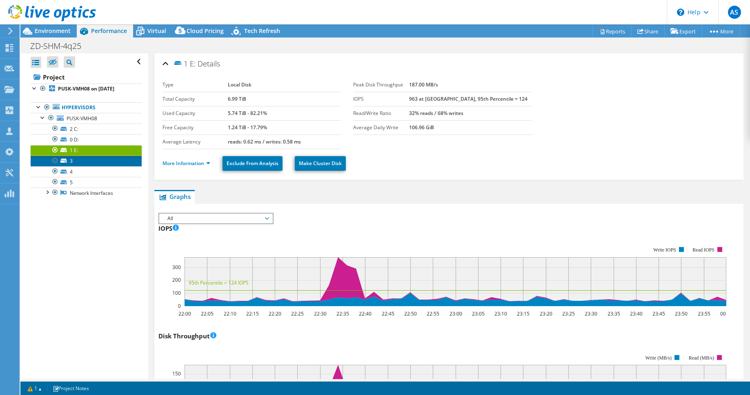
click at [79, 160] on link "3" at bounding box center [86, 161] width 111 height 11
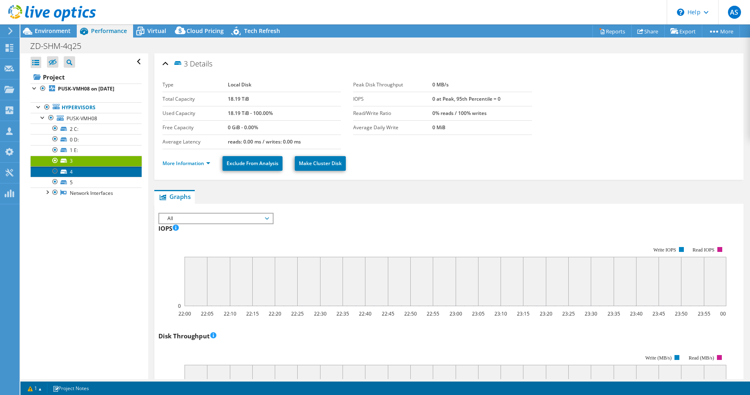
click at [81, 172] on link "4" at bounding box center [86, 171] width 111 height 11
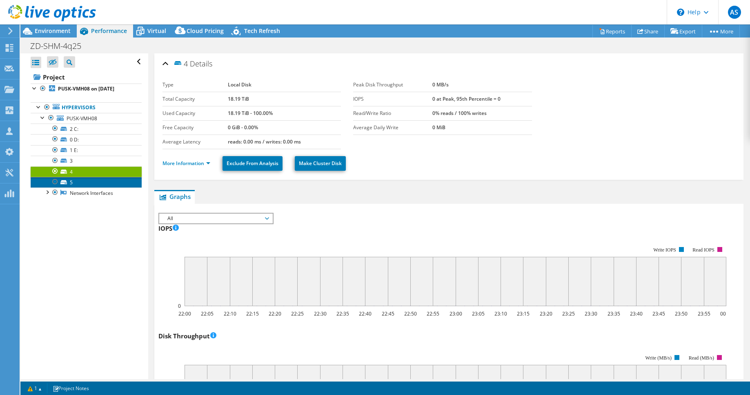
click at [88, 181] on link "5" at bounding box center [86, 182] width 111 height 11
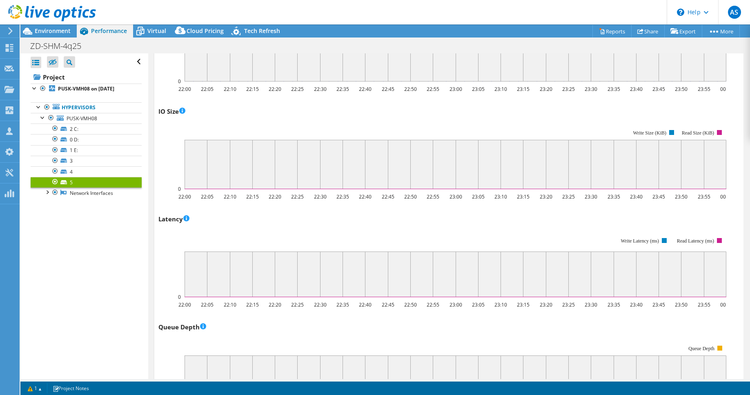
scroll to position [0, 0]
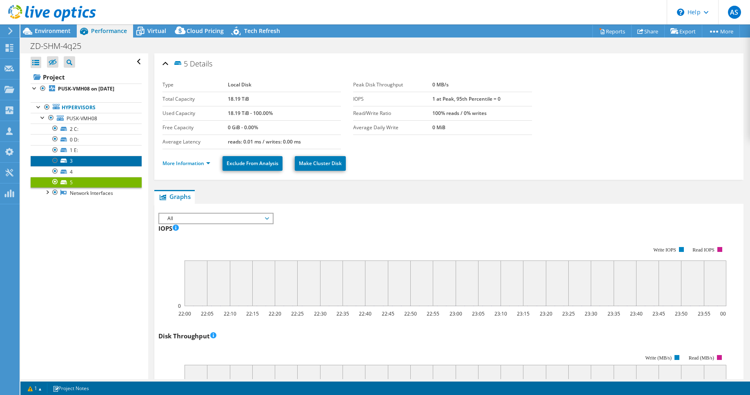
click at [80, 165] on link "3" at bounding box center [86, 161] width 111 height 11
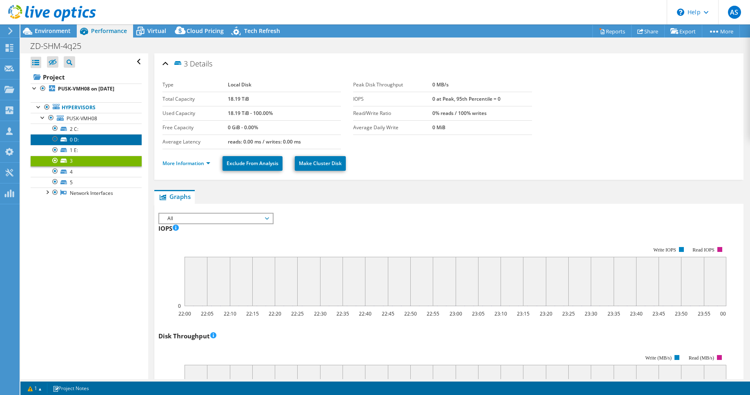
click at [78, 140] on link "0 D:" at bounding box center [86, 139] width 111 height 11
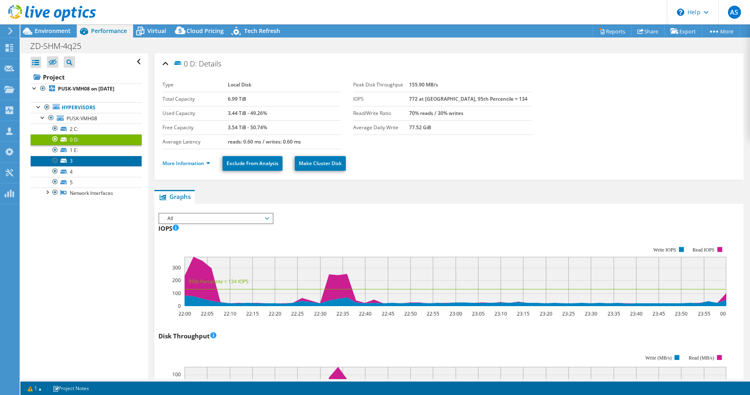
click at [83, 162] on link "3" at bounding box center [86, 161] width 111 height 11
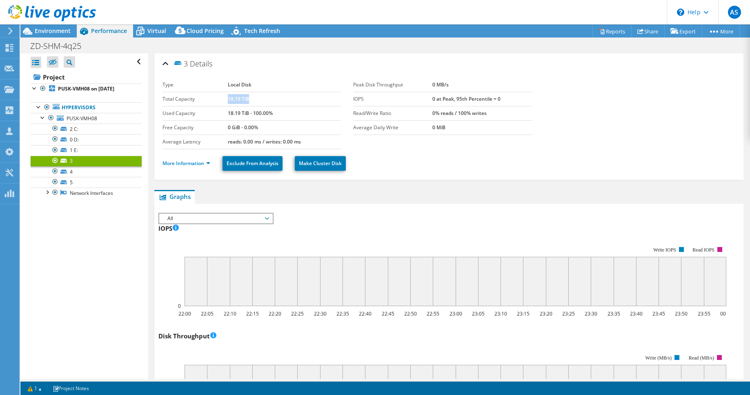
drag, startPoint x: 226, startPoint y: 97, endPoint x: 246, endPoint y: 95, distance: 20.4
click at [246, 95] on b "18.19 TiB" at bounding box center [238, 98] width 21 height 7
select select "ru"
copy b "18.19 TiB"
click at [102, 289] on div "Open All Close All Hide Excluded Nodes Project Tree Filter" at bounding box center [83, 216] width 127 height 326
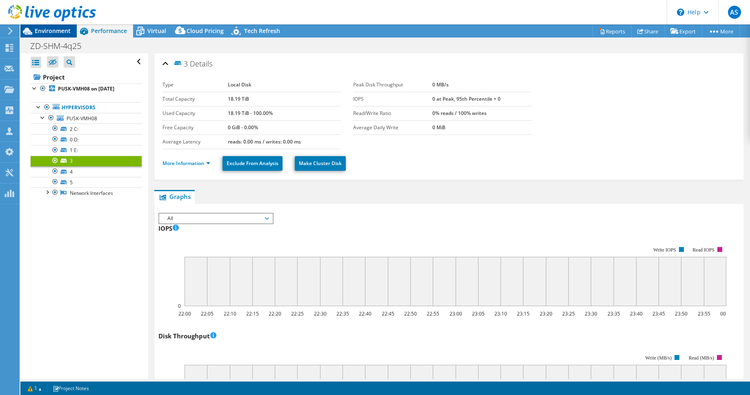
click at [49, 32] on span "Environment" at bounding box center [53, 31] width 36 height 8
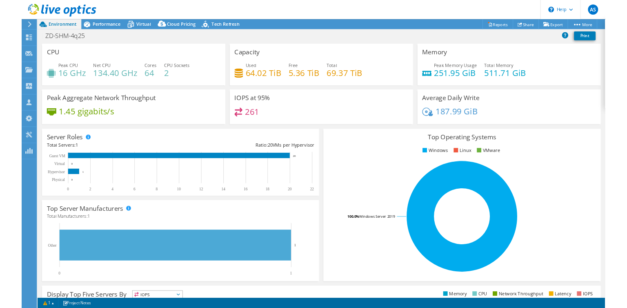
scroll to position [29, 0]
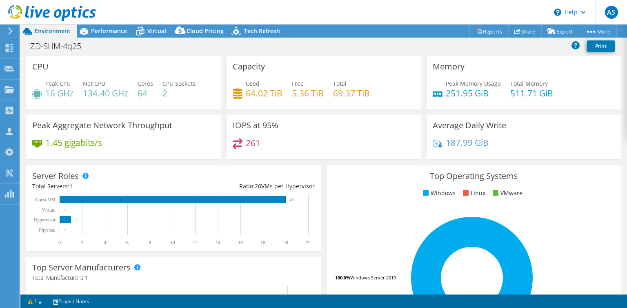
select select "USD"
